Goal: Find specific page/section: Find specific page/section

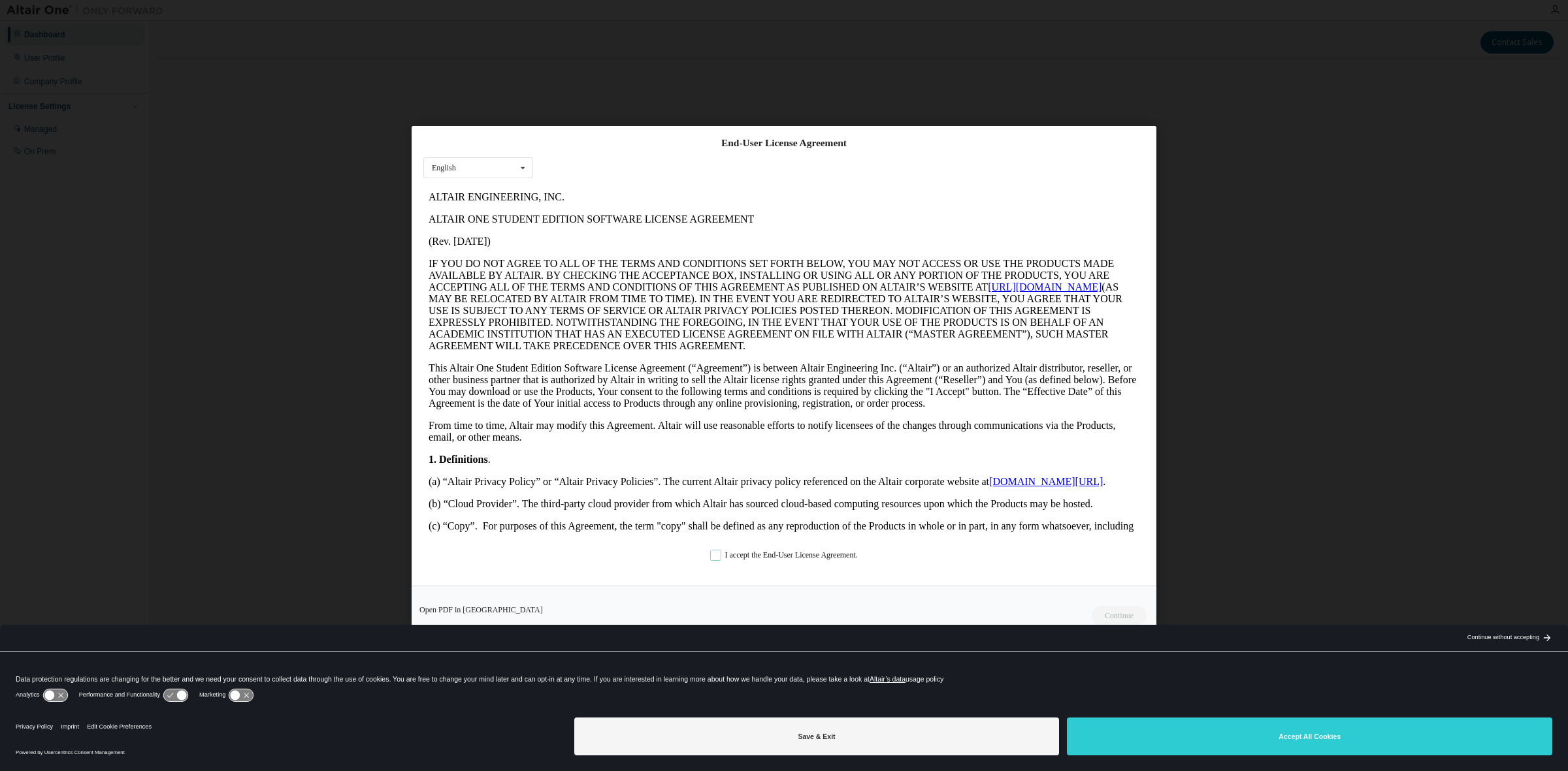
click at [798, 553] on label "I accept the End-User License Agreement." at bounding box center [784, 555] width 148 height 11
click at [1125, 617] on button "Continue" at bounding box center [1118, 615] width 56 height 20
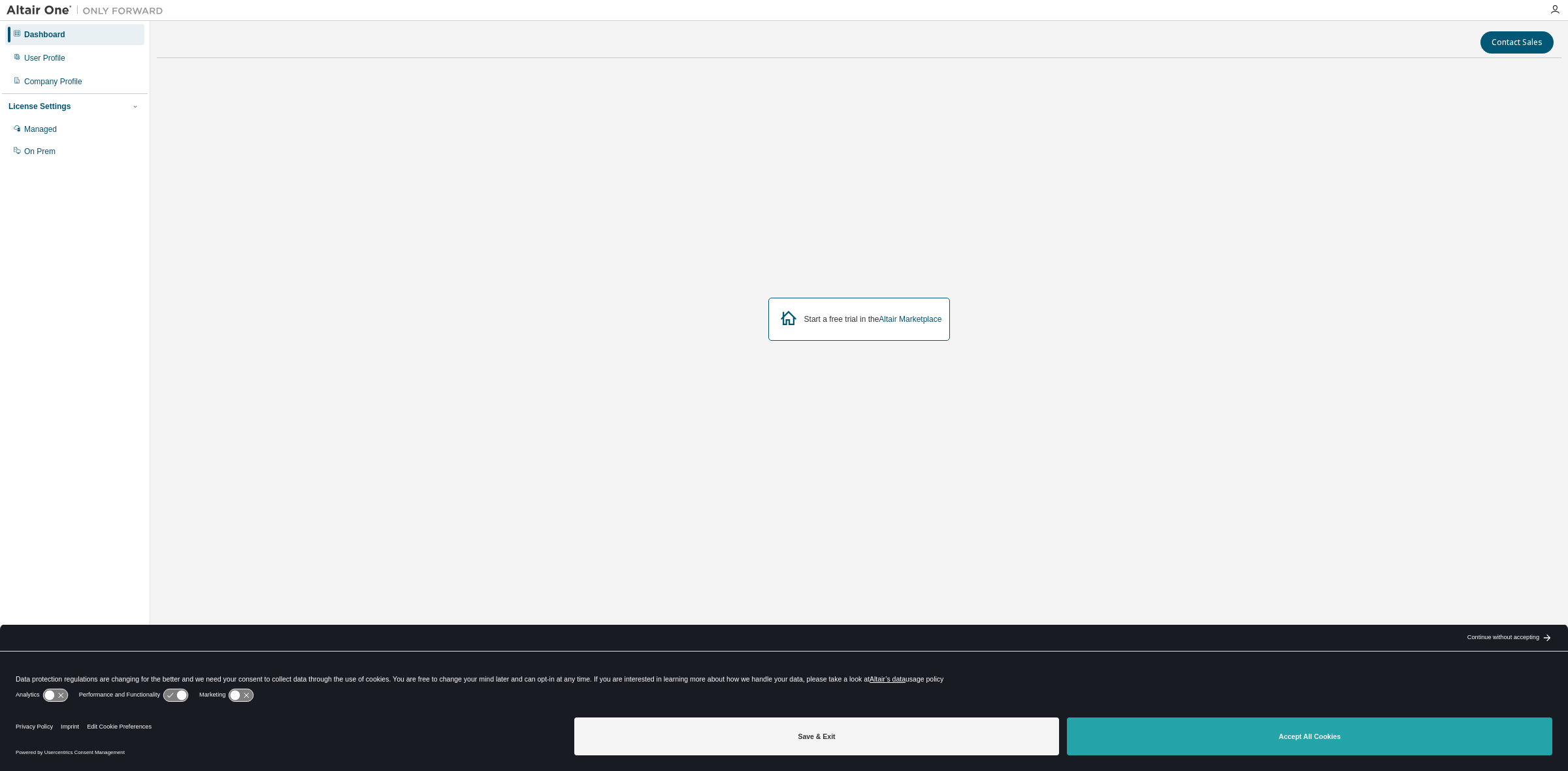
click at [1185, 734] on button "Accept All Cookies" at bounding box center [1309, 736] width 485 height 38
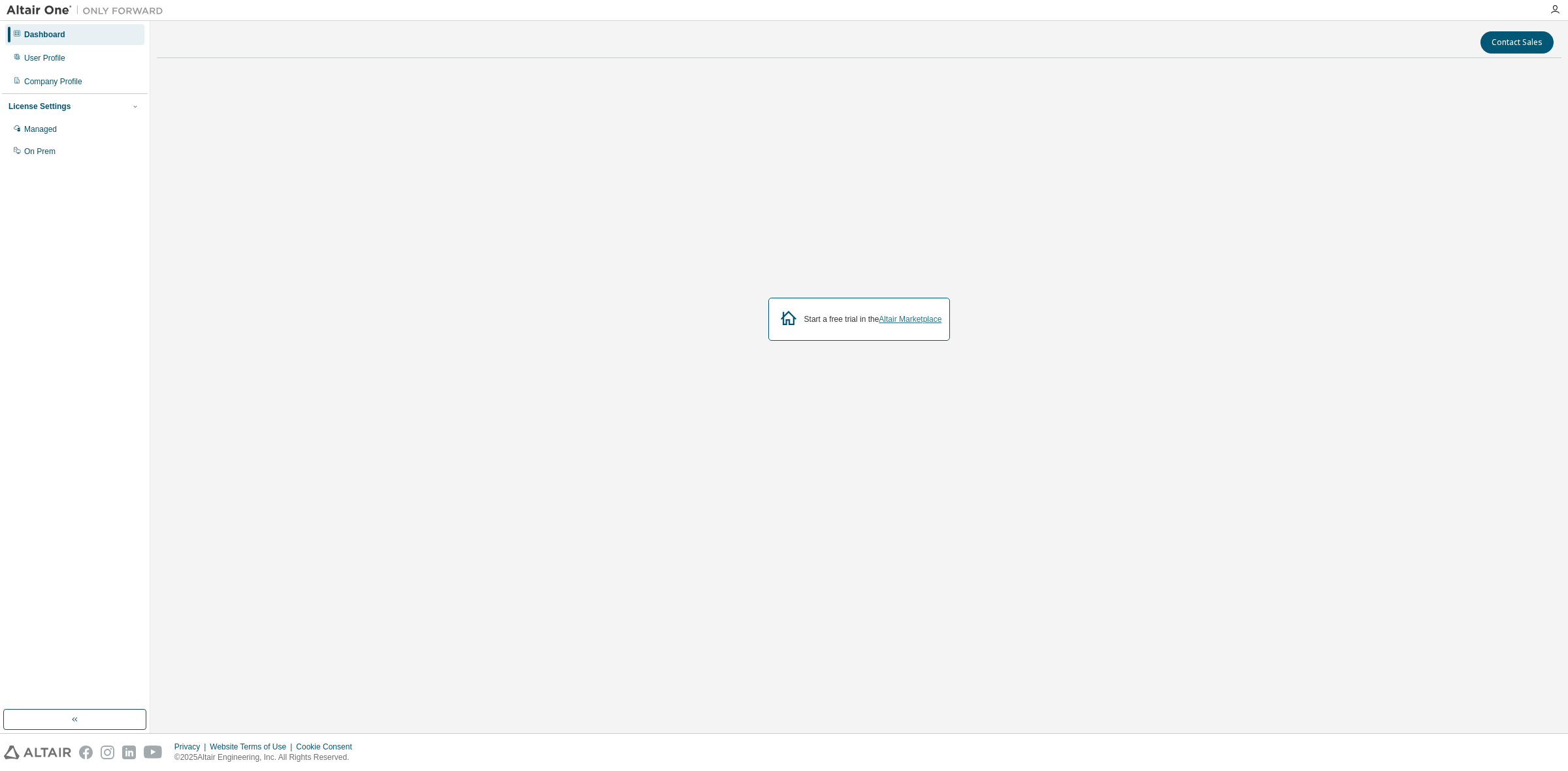
click at [916, 319] on link "Altair Marketplace" at bounding box center [910, 320] width 63 height 9
